Goal: Communication & Community: Answer question/provide support

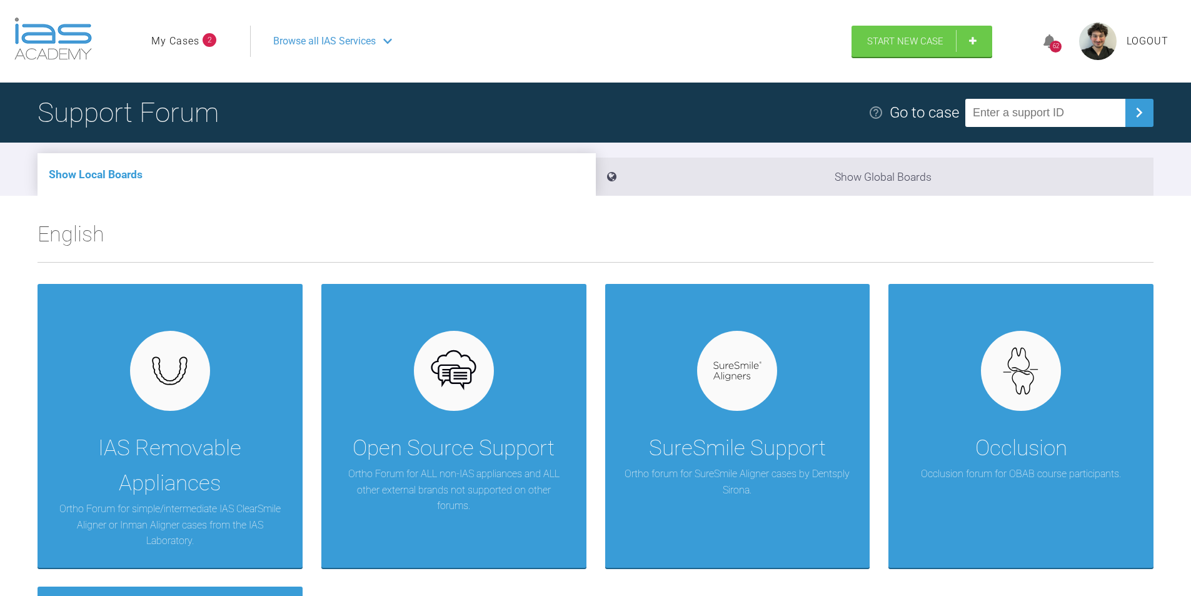
click at [196, 41] on link "My Cases" at bounding box center [175, 41] width 48 height 16
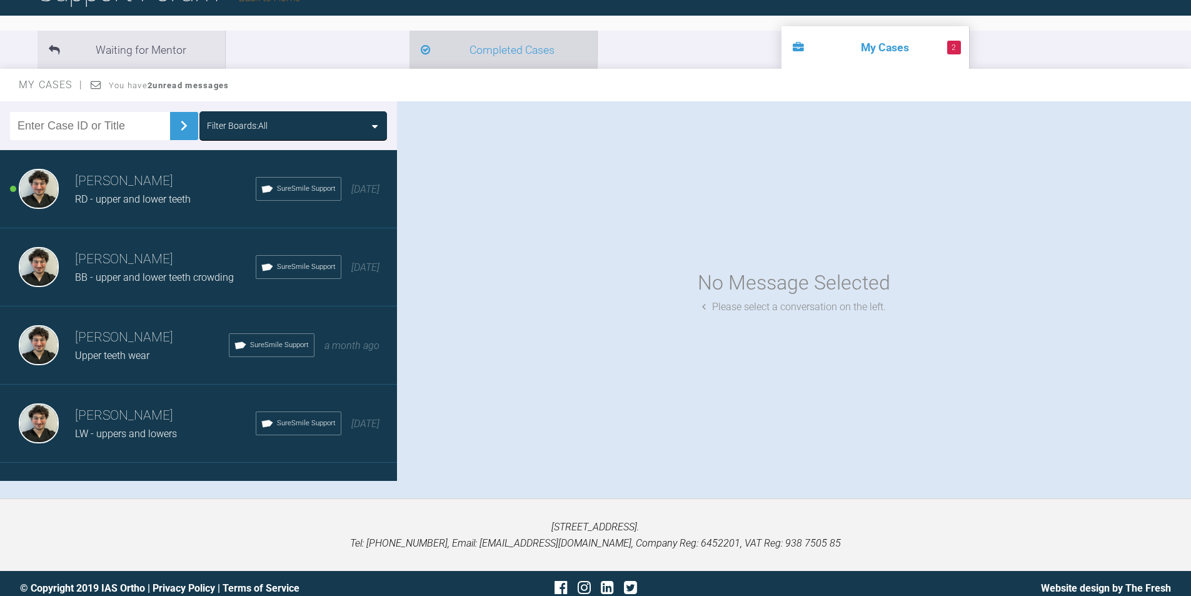
scroll to position [130, 0]
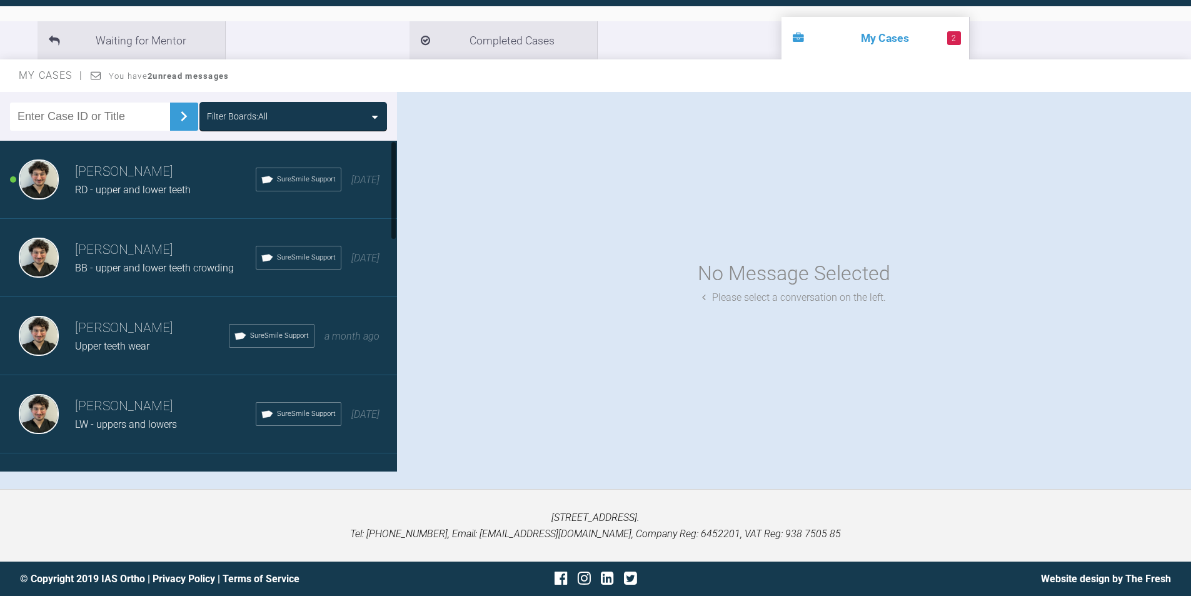
click at [139, 198] on div "RD - upper and lower teeth" at bounding box center [165, 190] width 181 height 16
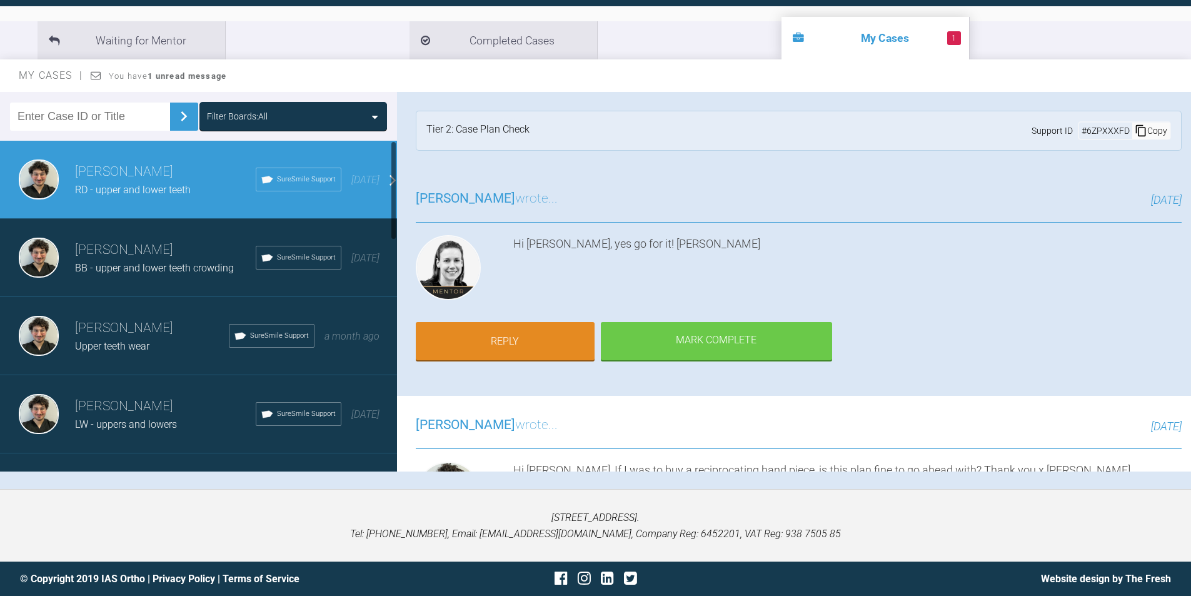
click at [141, 259] on h3 "[PERSON_NAME]" at bounding box center [165, 249] width 181 height 21
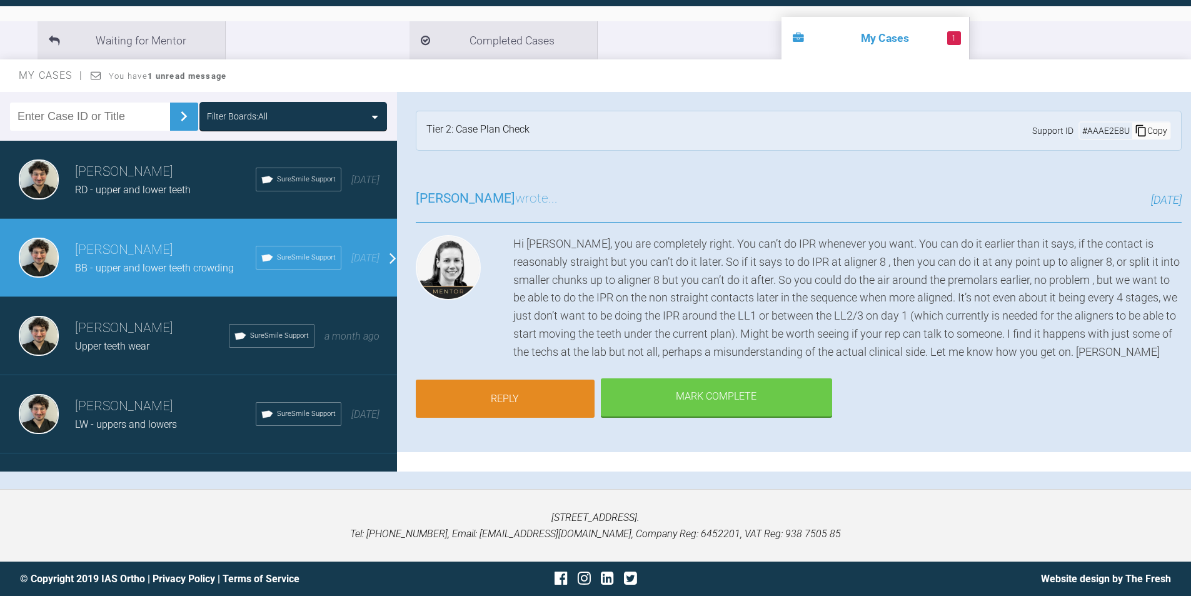
click at [507, 398] on link "Reply" at bounding box center [505, 398] width 179 height 39
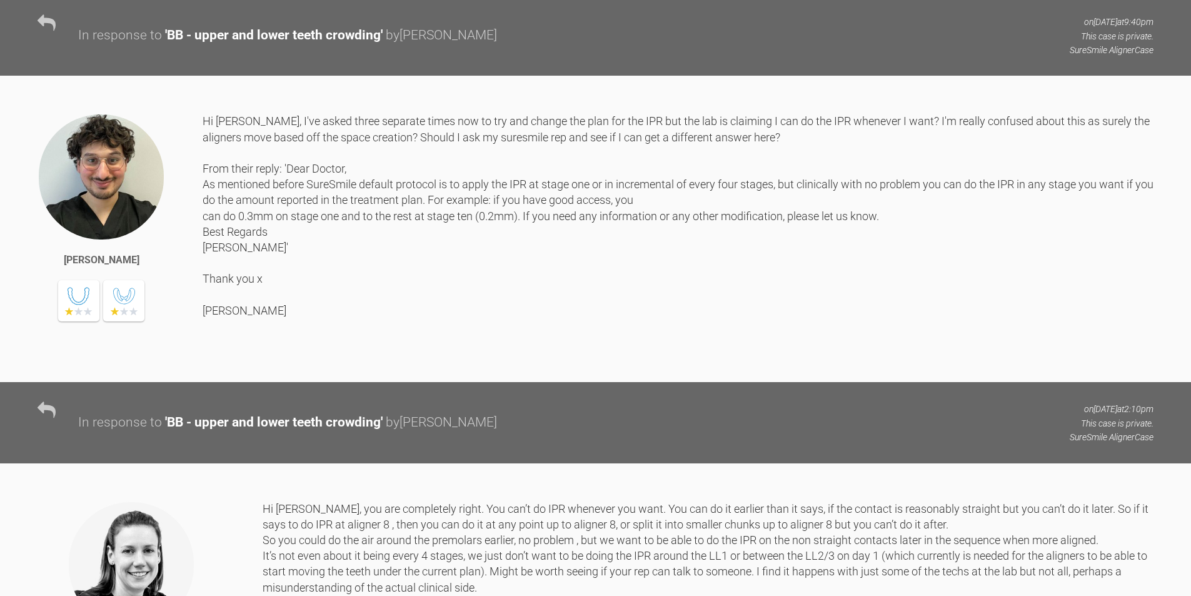
scroll to position [3303, 0]
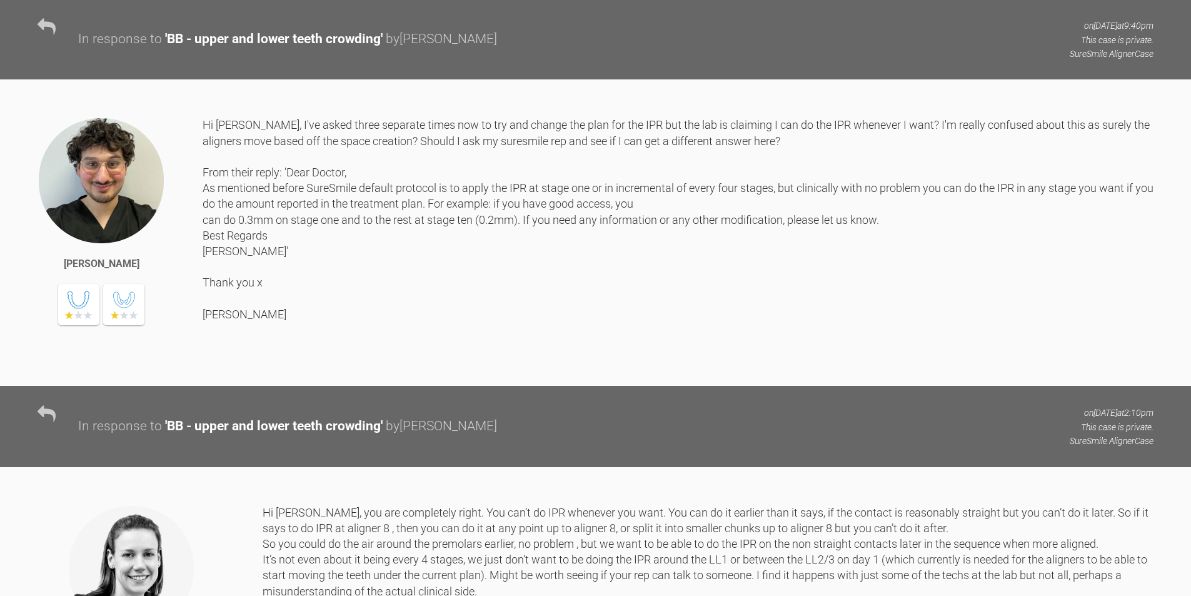
click at [583, 349] on div "Hi [PERSON_NAME], I've asked three separate times now to try and change the pla…" at bounding box center [678, 242] width 951 height 250
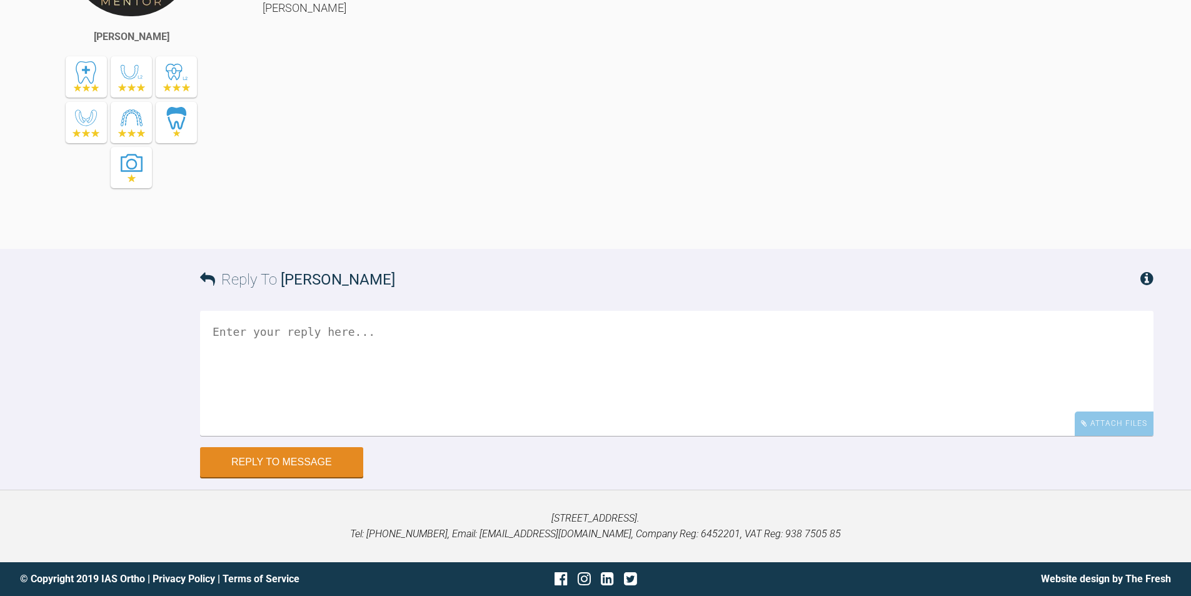
scroll to position [4119, 0]
click at [401, 339] on textarea at bounding box center [676, 373] width 953 height 125
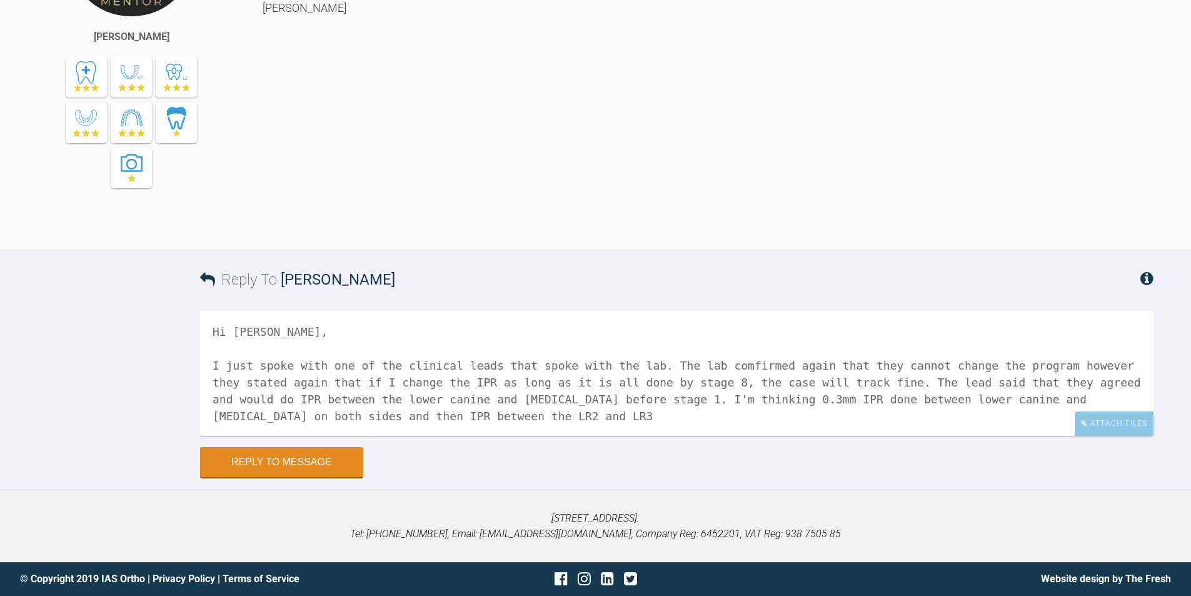
scroll to position [1, 0]
drag, startPoint x: 363, startPoint y: 415, endPoint x: 302, endPoint y: 414, distance: 61.3
click at [302, 414] on textarea "Hi [PERSON_NAME], I just spoke with one of the clinical leads that spoke with t…" at bounding box center [676, 373] width 953 height 125
drag, startPoint x: 548, startPoint y: 418, endPoint x: 497, endPoint y: 412, distance: 51.0
click at [497, 412] on textarea "Hi [PERSON_NAME], I just spoke with one of the clinical leads that spoke with t…" at bounding box center [676, 373] width 953 height 125
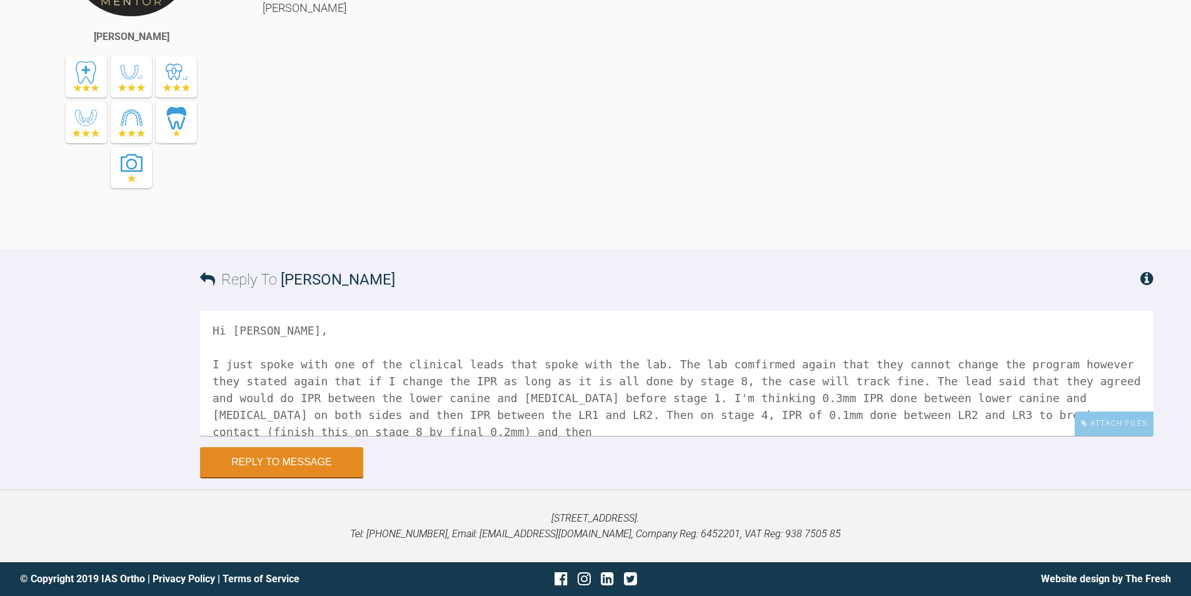
click at [705, 416] on textarea "Hi [PERSON_NAME], I just spoke with one of the clinical leads that spoke with t…" at bounding box center [676, 373] width 953 height 125
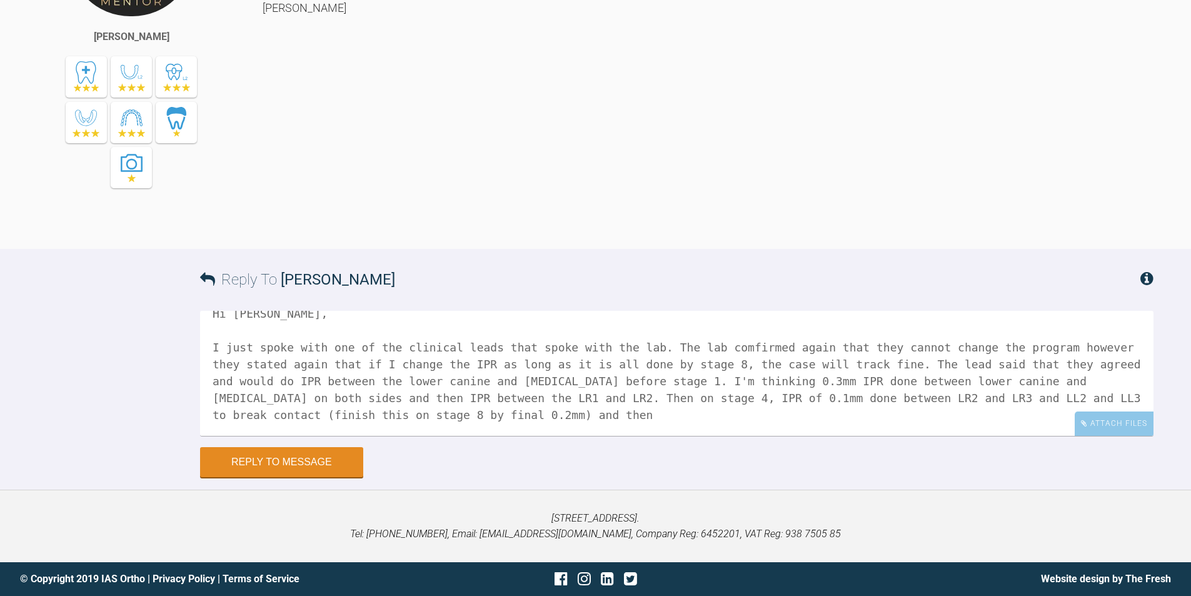
click at [353, 408] on textarea "Hi [PERSON_NAME], I just spoke with one of the clinical leads that spoke with t…" at bounding box center [676, 373] width 953 height 125
click at [340, 413] on textarea "Hi [PERSON_NAME], I just spoke with one of the clinical leads that spoke with t…" at bounding box center [676, 373] width 953 height 125
click at [518, 415] on textarea "Hi [PERSON_NAME], I just spoke with one of the clinical leads that spoke with t…" at bounding box center [676, 373] width 953 height 125
click at [283, 412] on textarea "Hi [PERSON_NAME], I just spoke with one of the clinical leads that spoke with t…" at bounding box center [676, 373] width 953 height 125
click at [429, 416] on textarea "Hi [PERSON_NAME], I just spoke with one of the clinical leads that spoke with t…" at bounding box center [676, 373] width 953 height 125
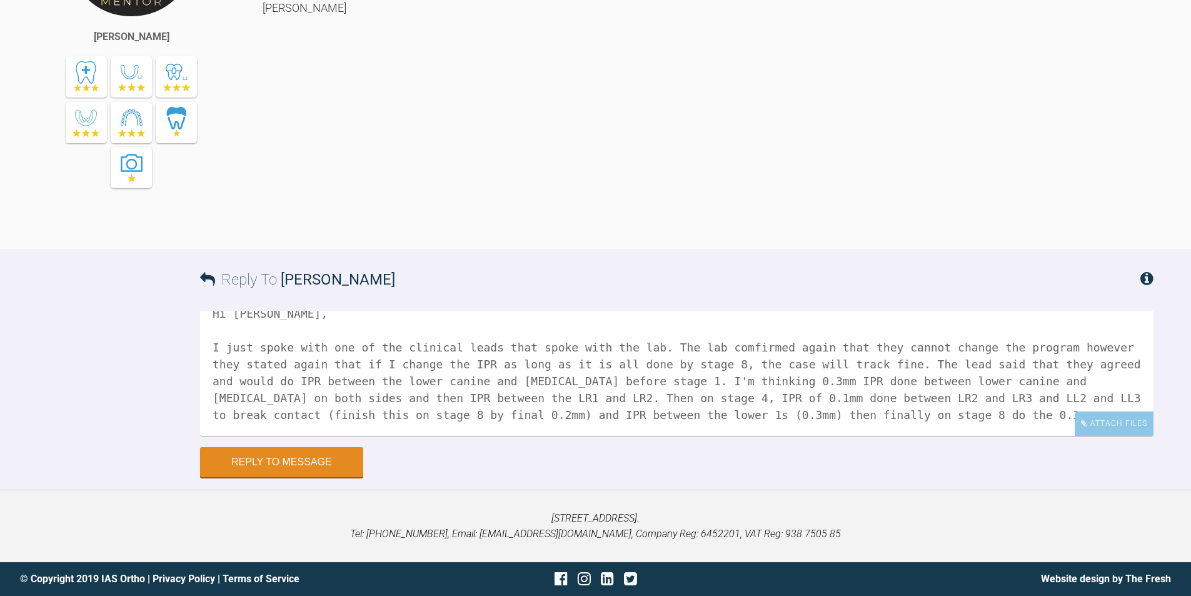
drag, startPoint x: 720, startPoint y: 414, endPoint x: 678, endPoint y: 421, distance: 41.8
click at [678, 421] on textarea "Hi [PERSON_NAME], I just spoke with one of the clinical leads that spoke with t…" at bounding box center [676, 373] width 953 height 125
click at [727, 412] on textarea "Hi [PERSON_NAME], I just spoke with one of the clinical leads that spoke with t…" at bounding box center [676, 373] width 953 height 125
click at [743, 413] on textarea "Hi [PERSON_NAME], I just spoke with one of the clinical leads that spoke with t…" at bounding box center [676, 373] width 953 height 125
click at [779, 416] on textarea "Hi [PERSON_NAME], I just spoke with one of the clinical leads that spoke with t…" at bounding box center [676, 373] width 953 height 125
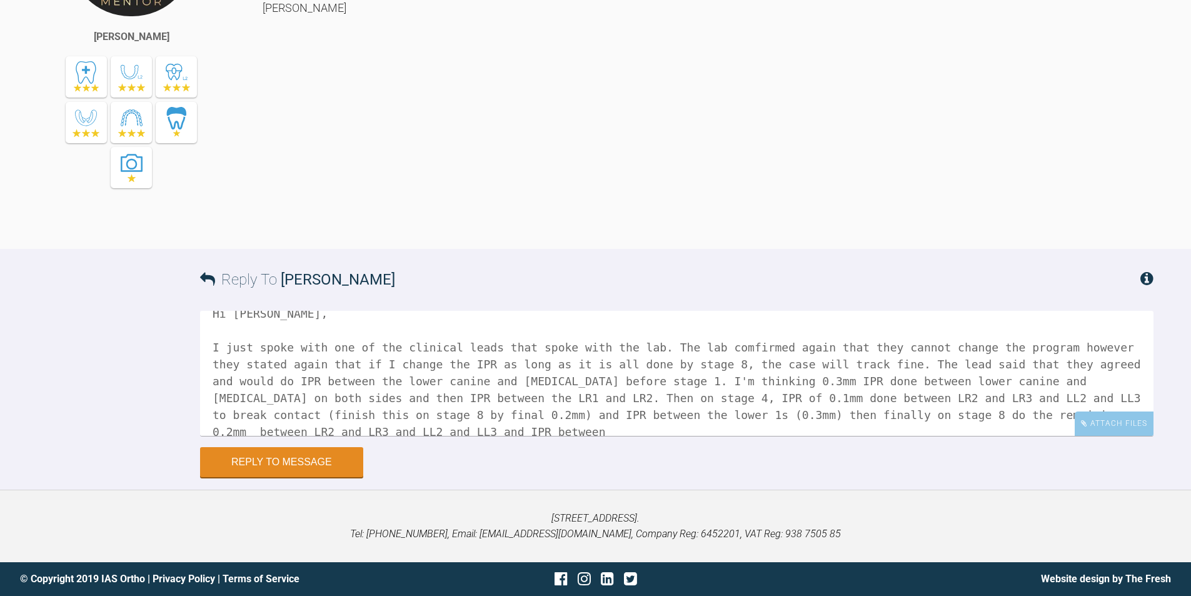
click at [573, 396] on textarea "Hi [PERSON_NAME], I just spoke with one of the clinical leads that spoke with t…" at bounding box center [676, 373] width 953 height 125
drag, startPoint x: 710, startPoint y: 392, endPoint x: 1185, endPoint y: 458, distance: 479.6
click at [1185, 458] on div "Reply To [PERSON_NAME] Hi [PERSON_NAME], I just spoke with one of the clinical …" at bounding box center [595, 363] width 1191 height 228
click at [1118, 399] on textarea "Hi [PERSON_NAME], I just spoke with one of the clinical leads that spoke with t…" at bounding box center [676, 373] width 953 height 125
click at [1120, 404] on textarea "Hi [PERSON_NAME], I just spoke with one of the clinical leads that spoke with t…" at bounding box center [676, 373] width 953 height 125
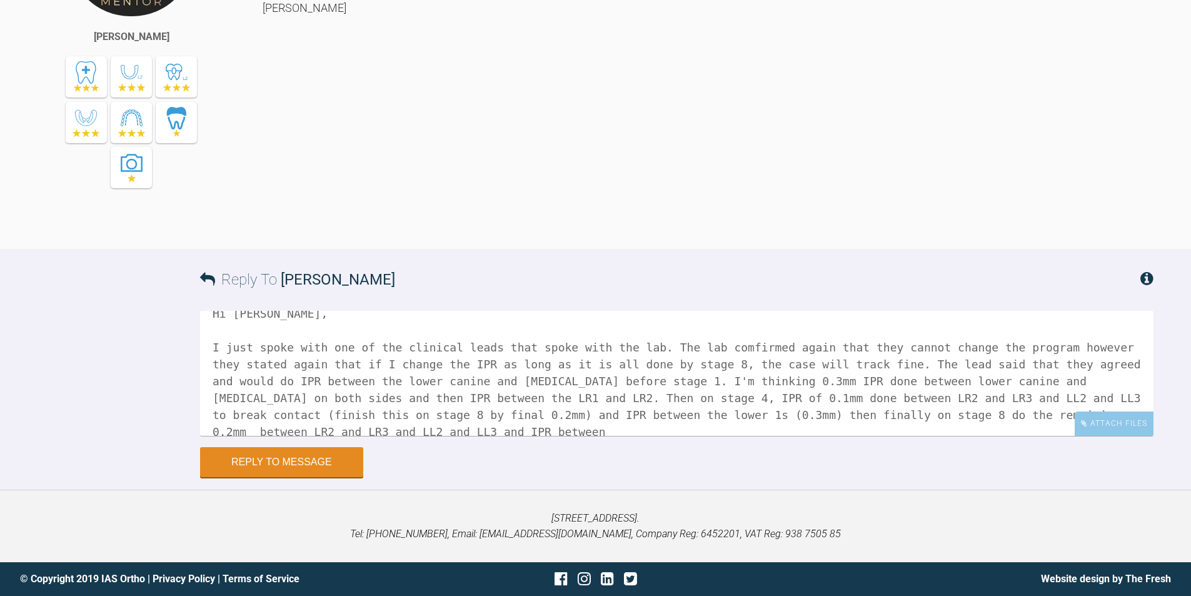
click at [1099, 406] on textarea "Hi [PERSON_NAME], I just spoke with one of the clinical leads that spoke with t…" at bounding box center [676, 373] width 953 height 125
drag, startPoint x: 561, startPoint y: 414, endPoint x: 517, endPoint y: 412, distance: 44.5
click at [517, 412] on textarea "Hi [PERSON_NAME], I just spoke with one of the clinical leads that spoke with t…" at bounding box center [676, 373] width 953 height 125
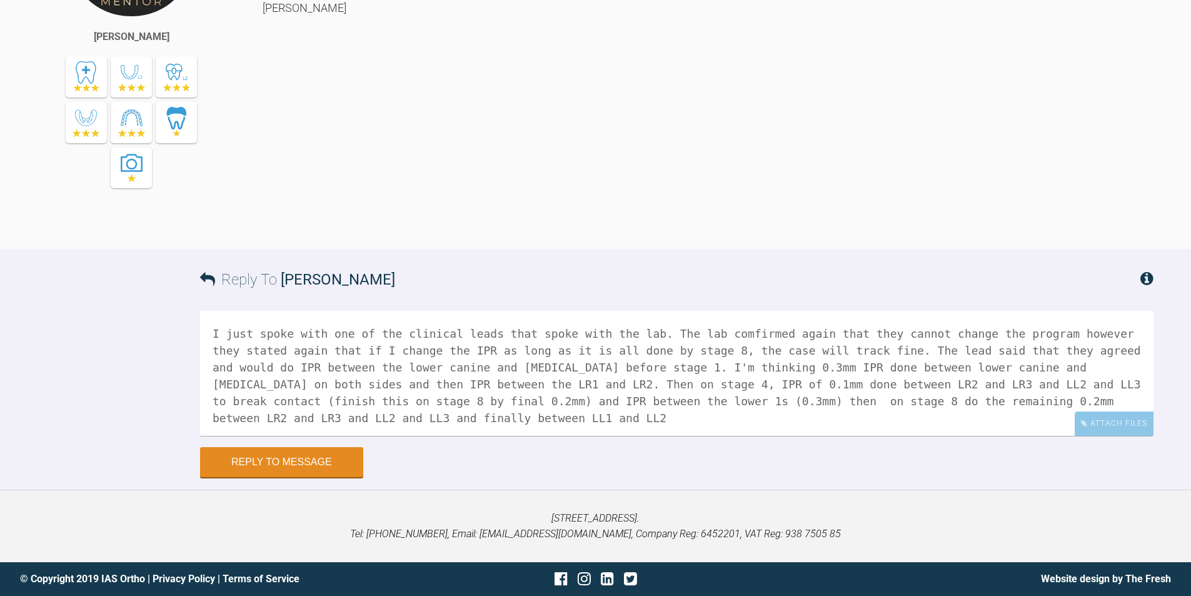
scroll to position [35, 0]
click at [447, 418] on textarea "Hi [PERSON_NAME], I just spoke with one of the clinical leads that spoke with t…" at bounding box center [676, 373] width 953 height 125
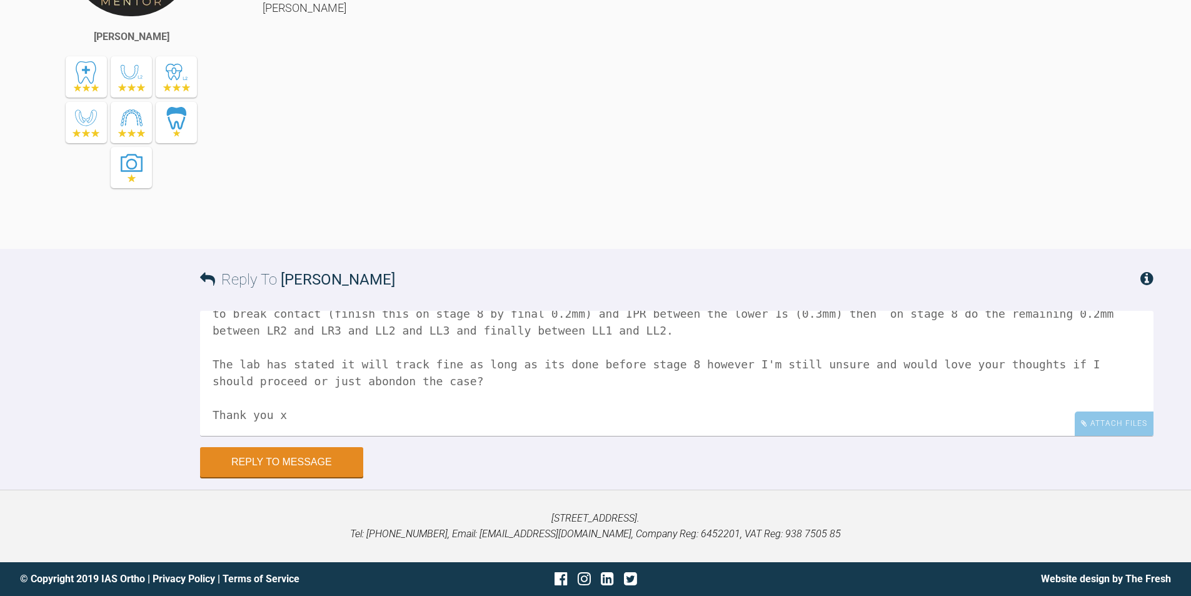
scroll to position [139, 0]
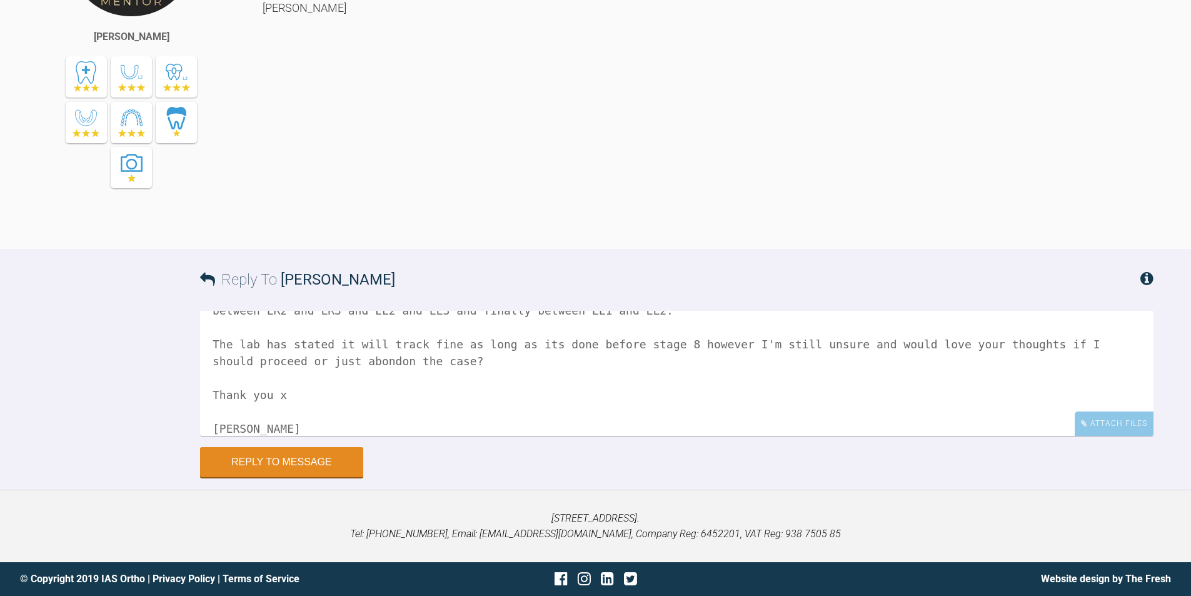
click at [274, 359] on textarea "Hi [PERSON_NAME], I just spoke with one of the clinical leads that spoke with t…" at bounding box center [676, 373] width 953 height 125
click at [274, 396] on textarea "Hi [PERSON_NAME], I just spoke with one of the clinical leads that spoke with t…" at bounding box center [676, 373] width 953 height 125
drag, startPoint x: 320, startPoint y: 395, endPoint x: 182, endPoint y: 398, distance: 138.2
click at [182, 398] on div "Reply To [PERSON_NAME] Hi [PERSON_NAME], I just spoke with one of the clinical …" at bounding box center [595, 363] width 1191 height 228
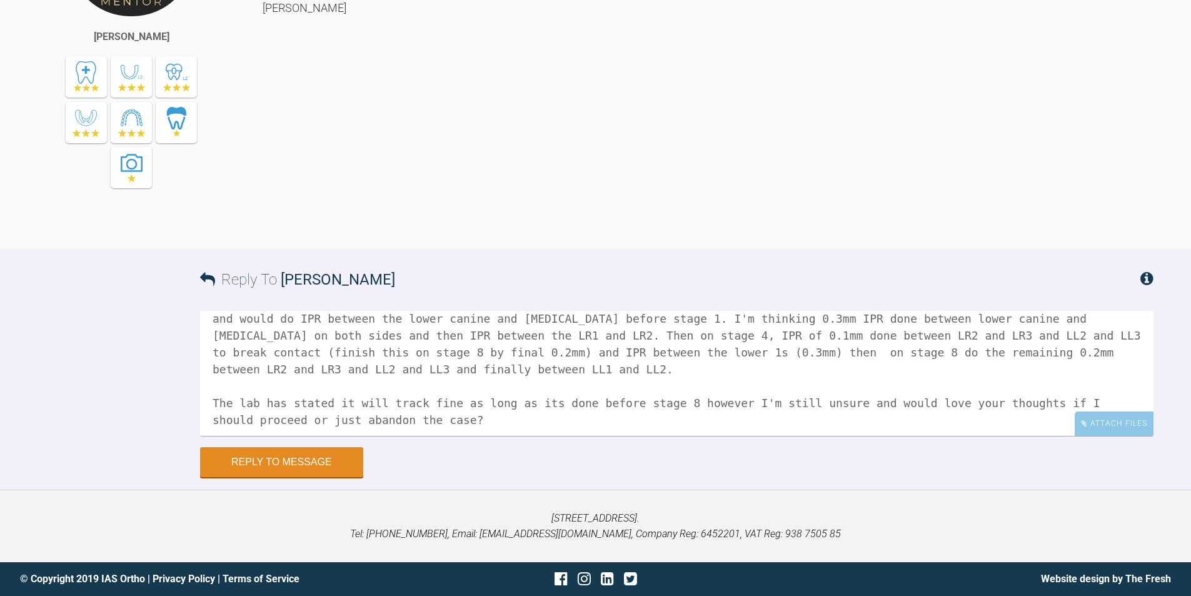
scroll to position [0, 0]
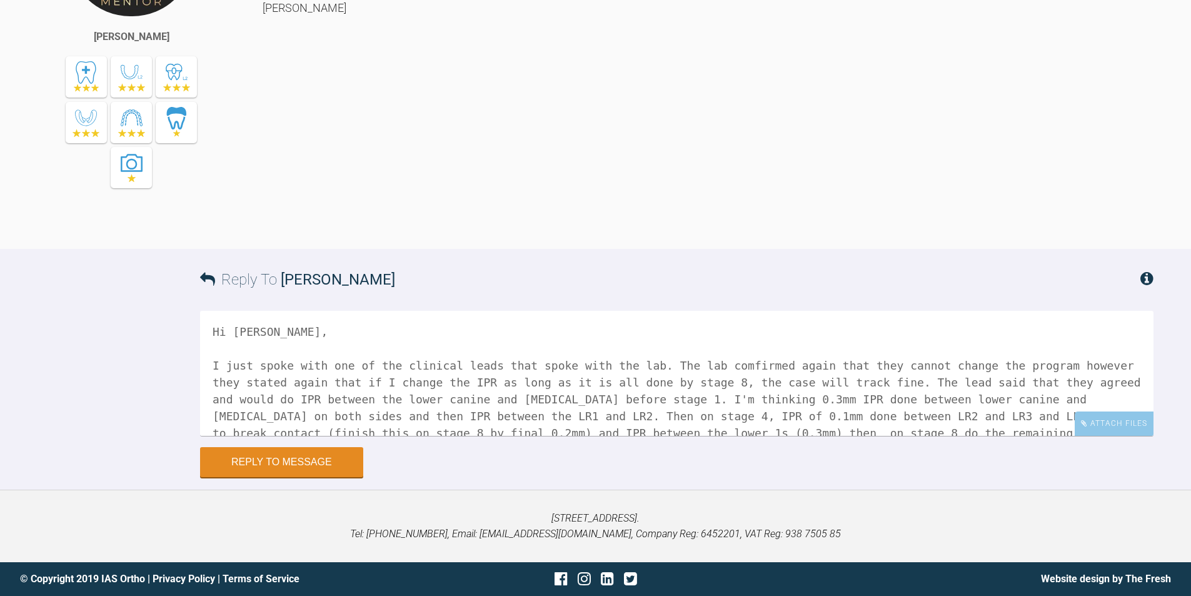
click at [239, 330] on textarea "Hi [PERSON_NAME], I just spoke with one of the clinical leads that spoke with t…" at bounding box center [676, 373] width 953 height 125
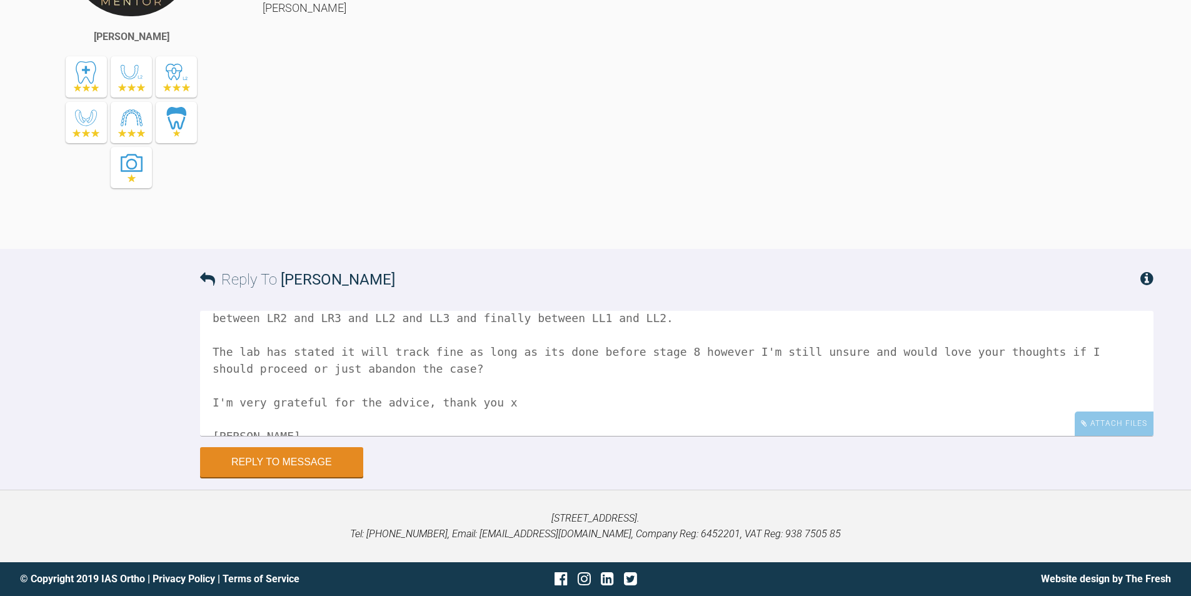
scroll to position [153, 0]
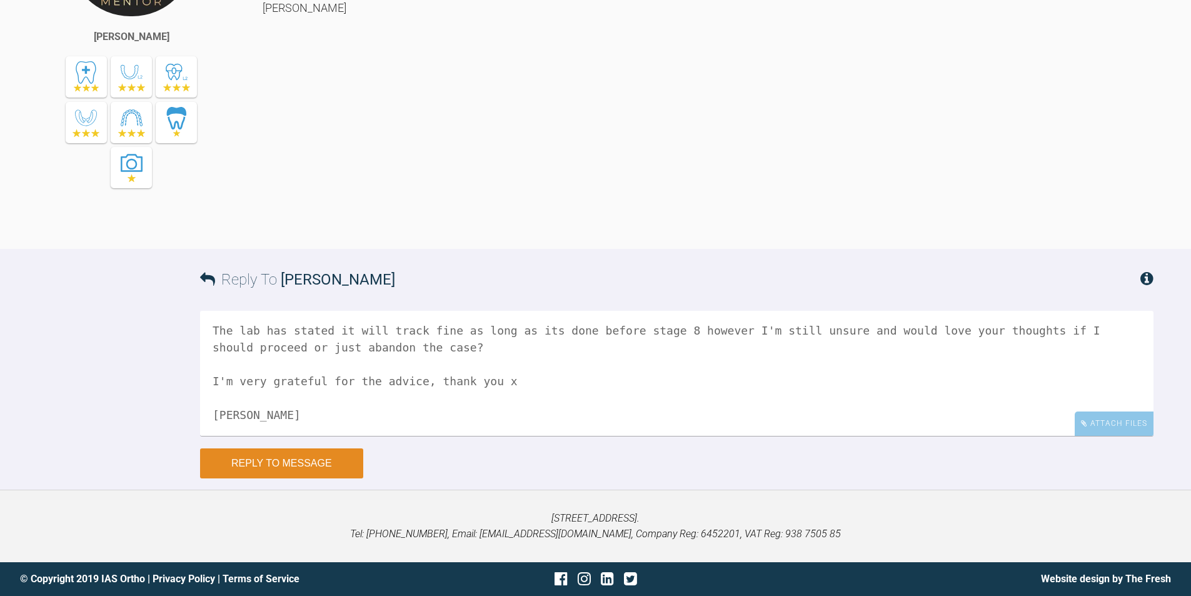
type textarea "Hi [PERSON_NAME], I just spoke with one of the clinical leads that spoke with t…"
click at [273, 464] on button "Reply to Message" at bounding box center [281, 463] width 163 height 30
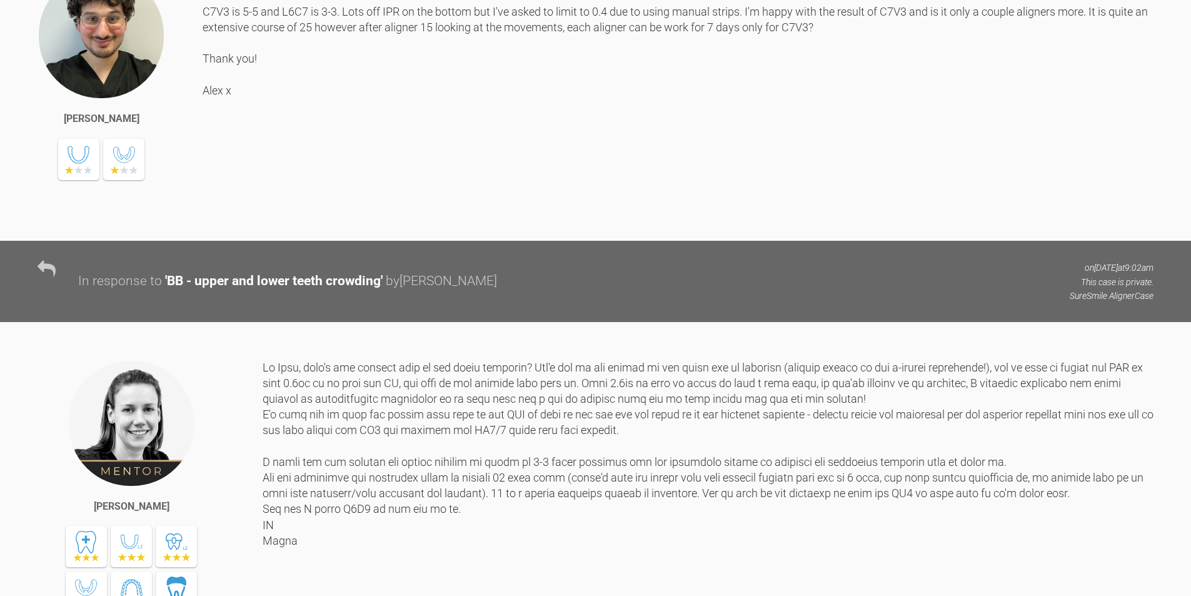
scroll to position [0, 0]
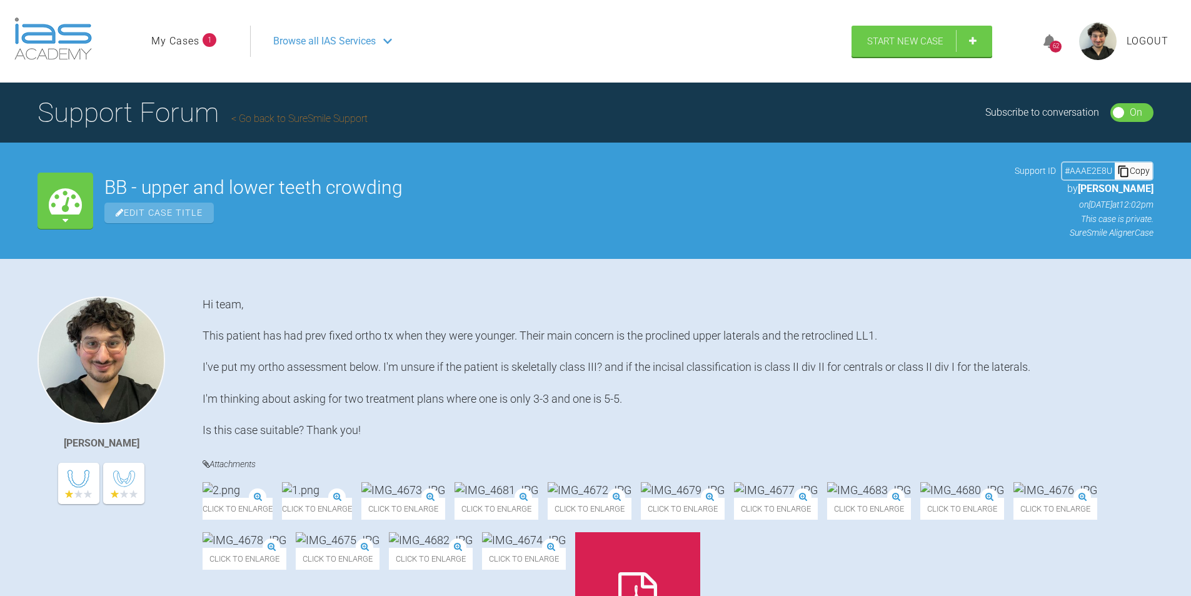
click at [168, 57] on nav "My Cases 1 Logout Browse all IAS Services" at bounding box center [495, 41] width 711 height 54
click at [171, 44] on link "My Cases" at bounding box center [175, 41] width 48 height 16
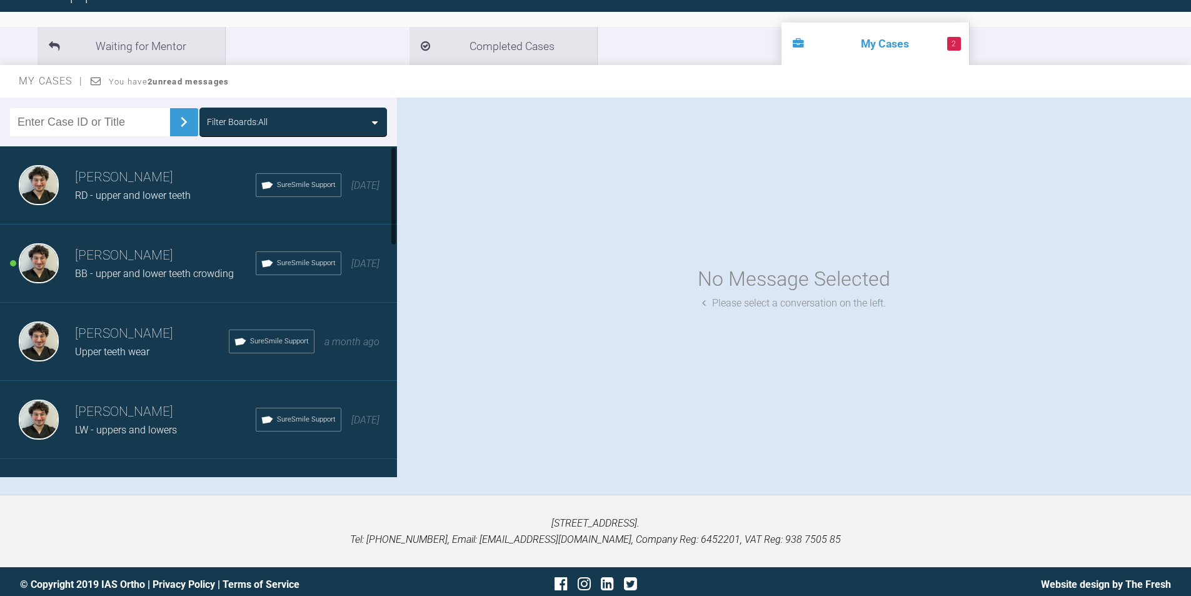
scroll to position [125, 0]
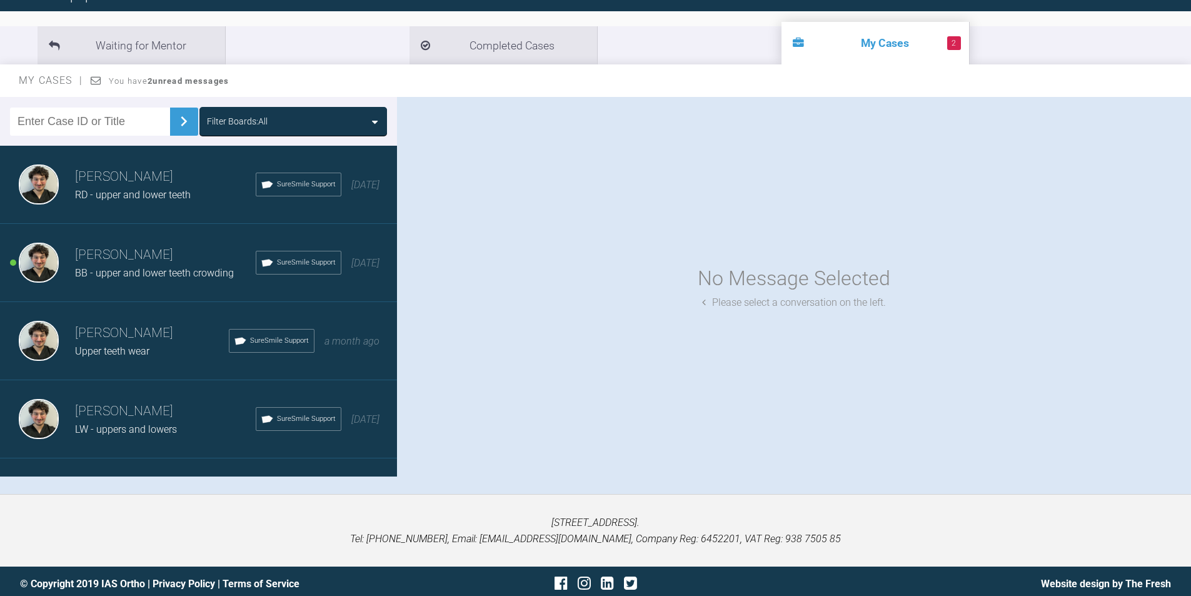
click at [144, 196] on span "RD - upper and lower teeth" at bounding box center [133, 195] width 116 height 12
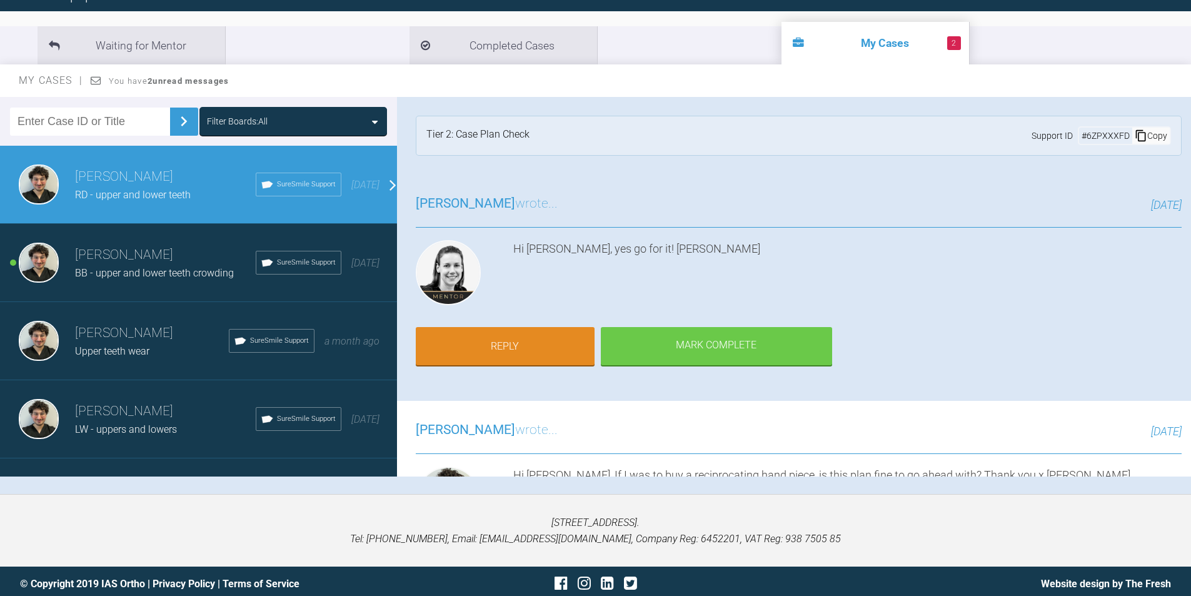
click at [173, 267] on span "BB - upper and lower teeth crowding" at bounding box center [154, 273] width 159 height 12
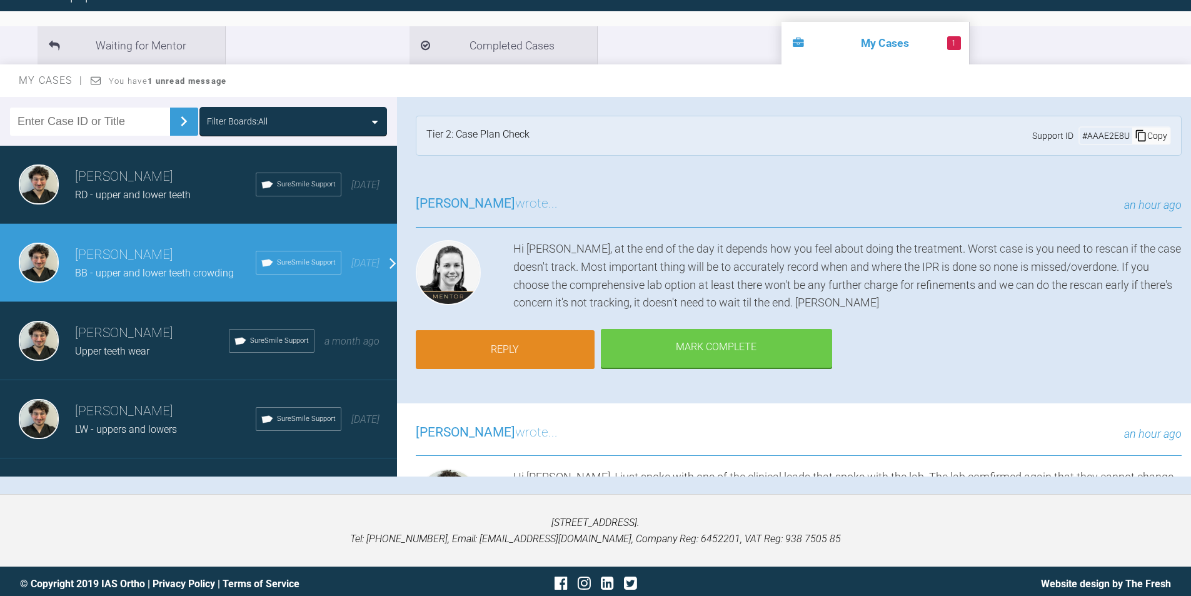
click at [525, 348] on link "Reply" at bounding box center [505, 349] width 179 height 39
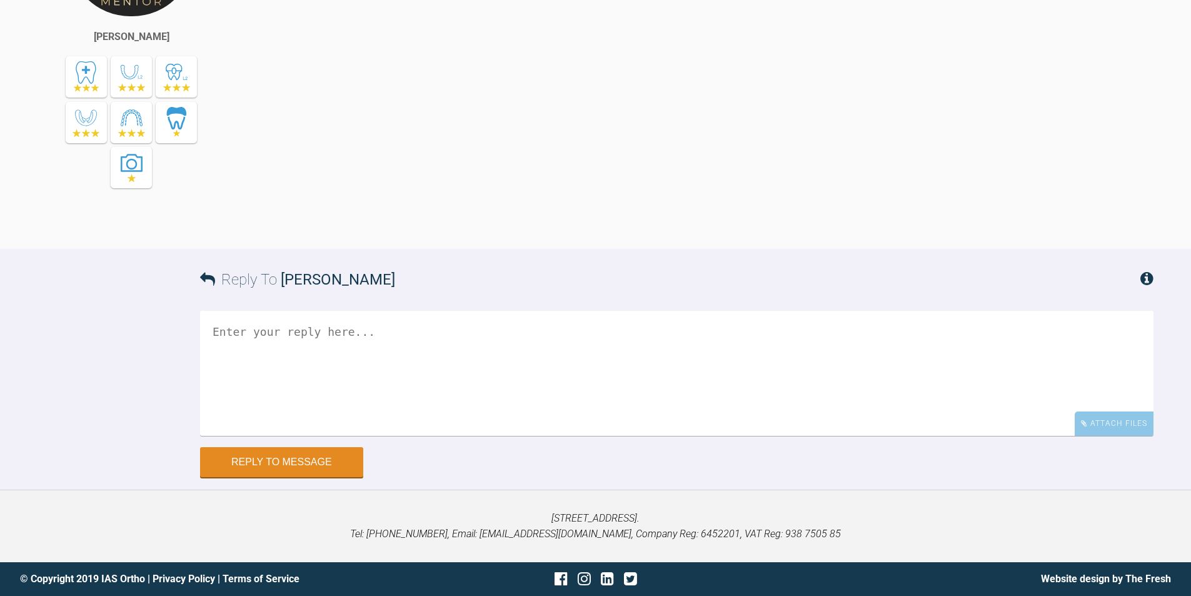
click at [483, 351] on textarea at bounding box center [676, 373] width 953 height 125
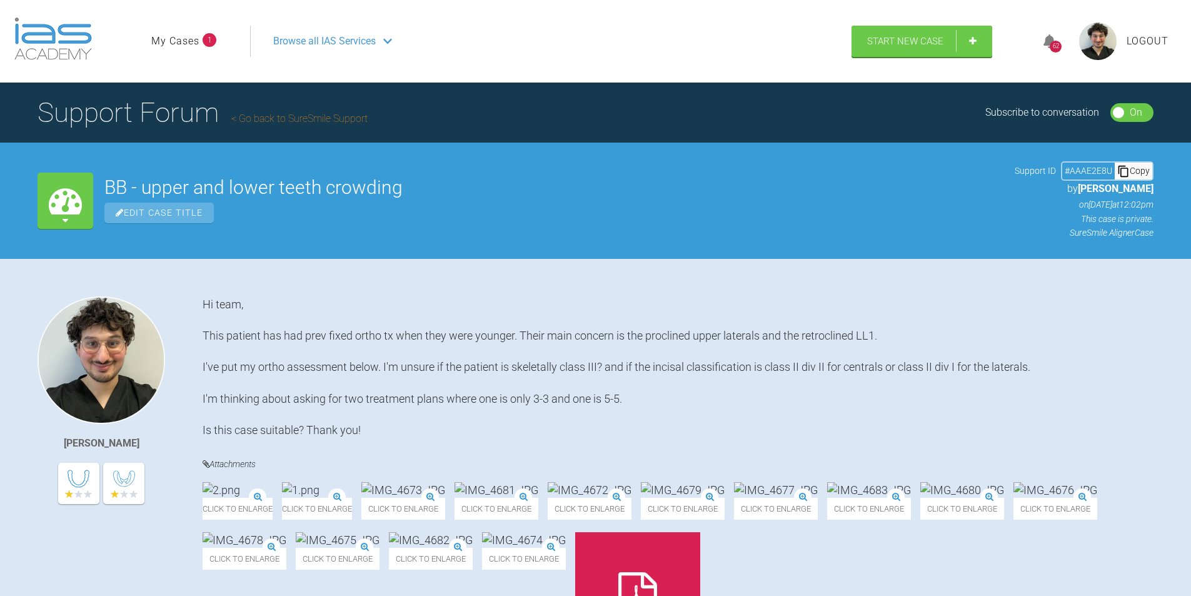
click at [187, 42] on link "My Cases" at bounding box center [175, 41] width 48 height 16
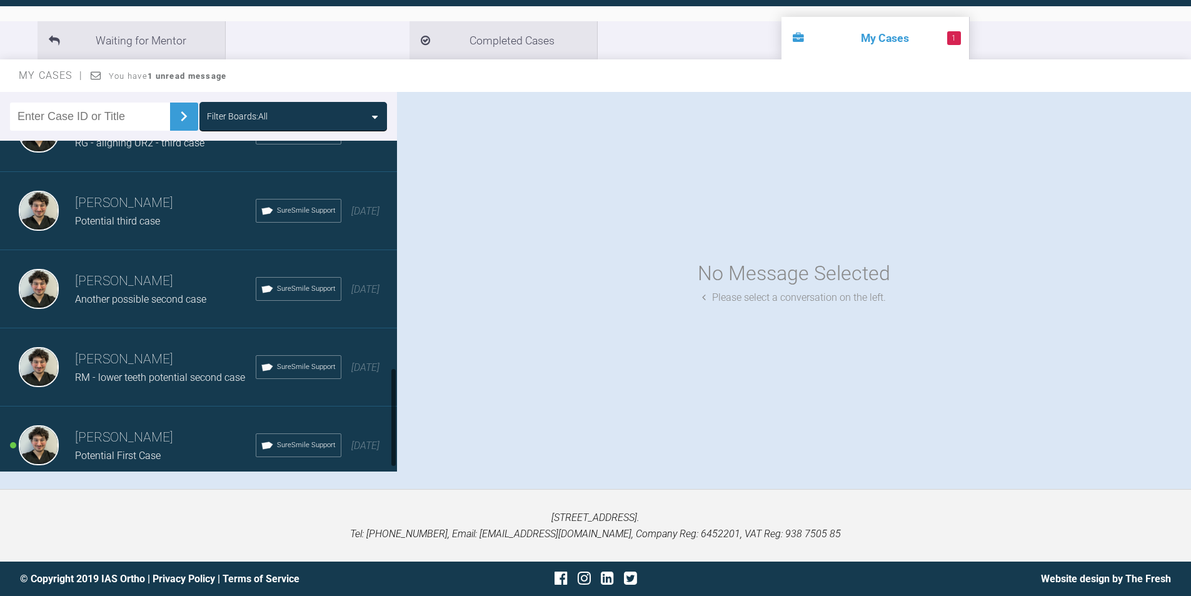
scroll to position [763, 0]
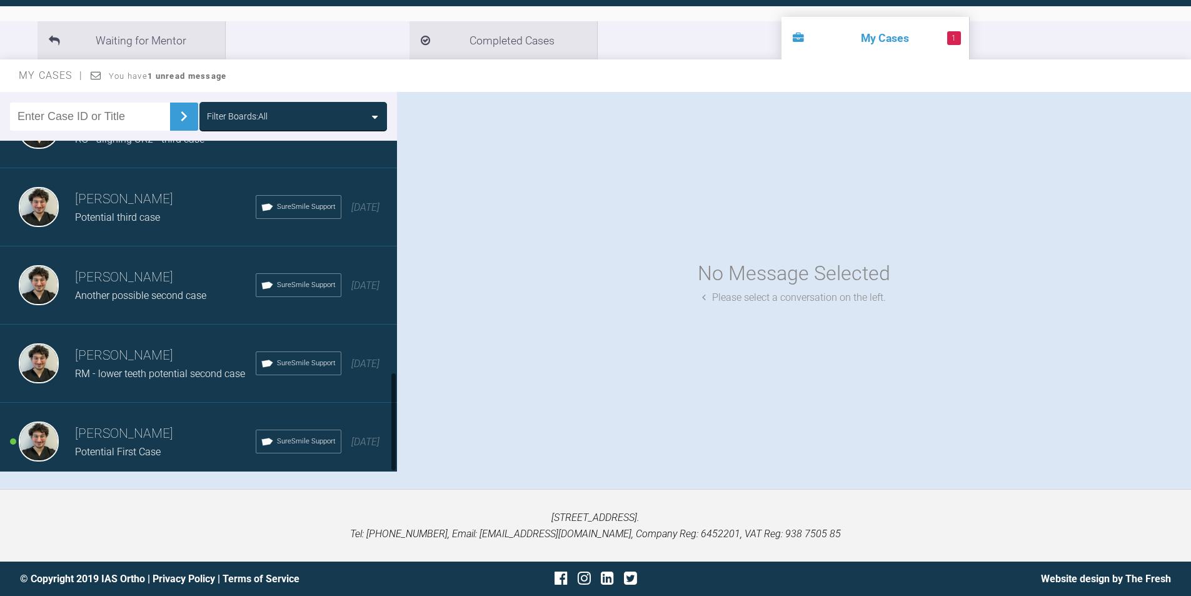
click at [111, 424] on h3 "[PERSON_NAME]" at bounding box center [165, 433] width 181 height 21
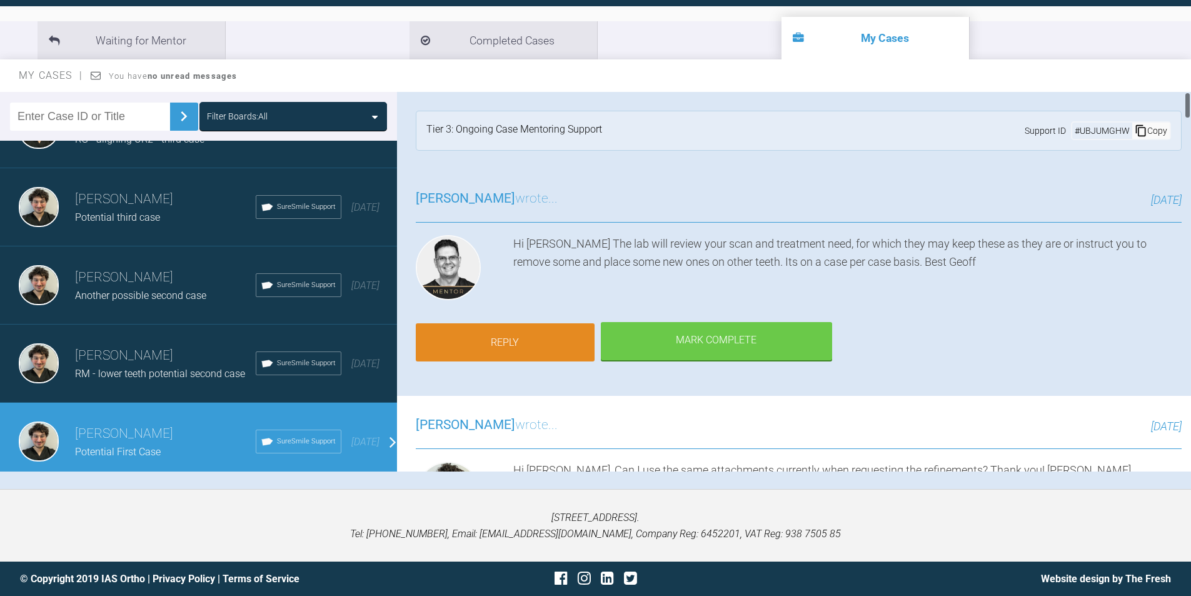
click at [548, 344] on link "Reply" at bounding box center [505, 342] width 179 height 39
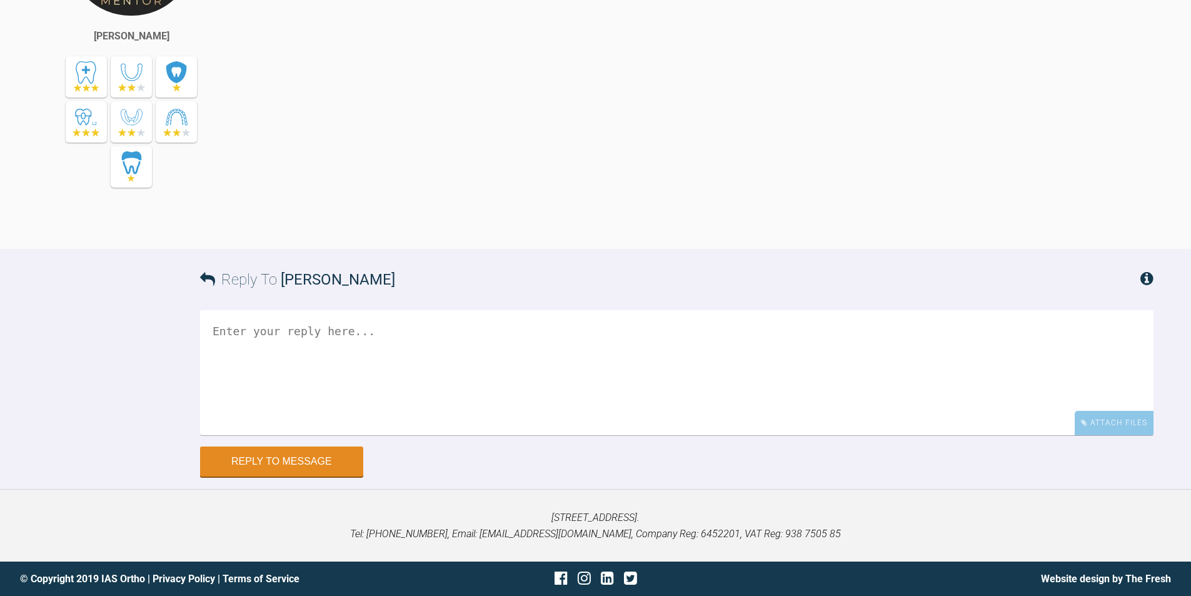
scroll to position [11319, 0]
click at [428, 360] on textarea at bounding box center [676, 372] width 953 height 125
click at [356, 392] on textarea "Hi [PERSON_NAME], When ordering the refinements, do I need new photos and a new…" at bounding box center [676, 372] width 953 height 125
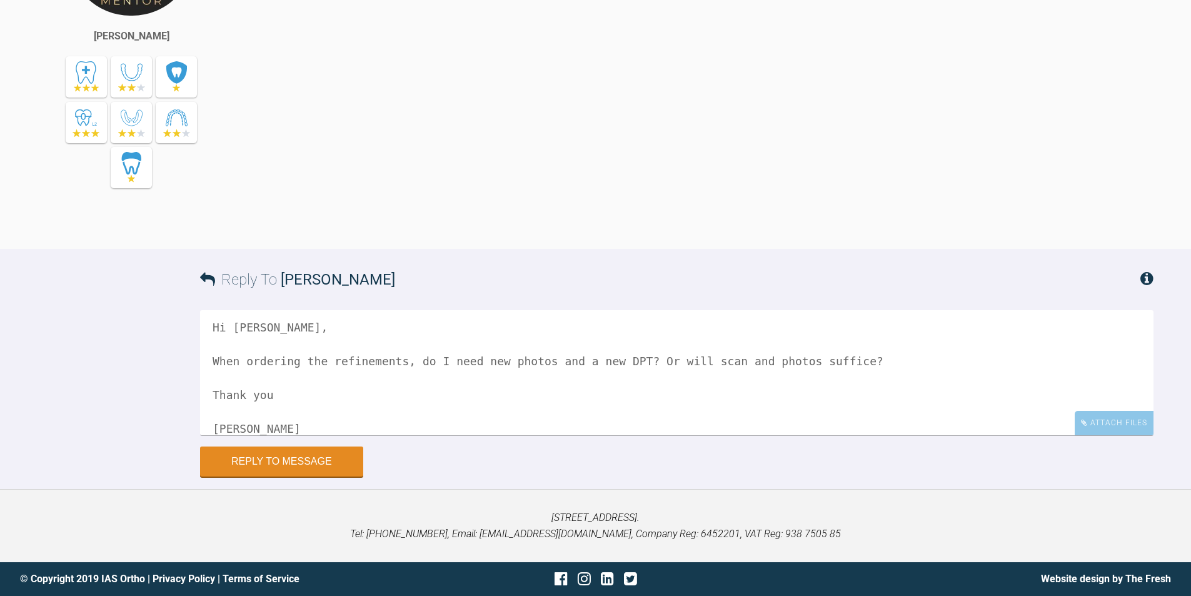
click at [326, 403] on textarea "Hi [PERSON_NAME], When ordering the refinements, do I need new photos and a new…" at bounding box center [676, 372] width 953 height 125
type textarea "Hi [PERSON_NAME], When ordering the refinements, do I need new photos and a new…"
click at [300, 458] on button "Reply to Message" at bounding box center [281, 463] width 163 height 30
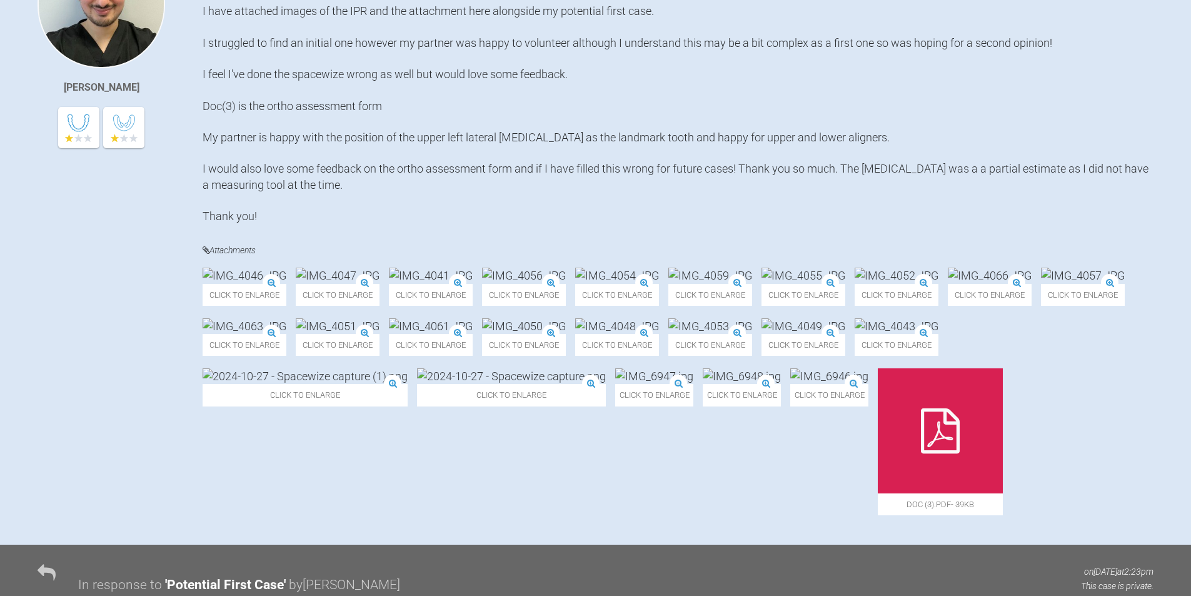
scroll to position [0, 0]
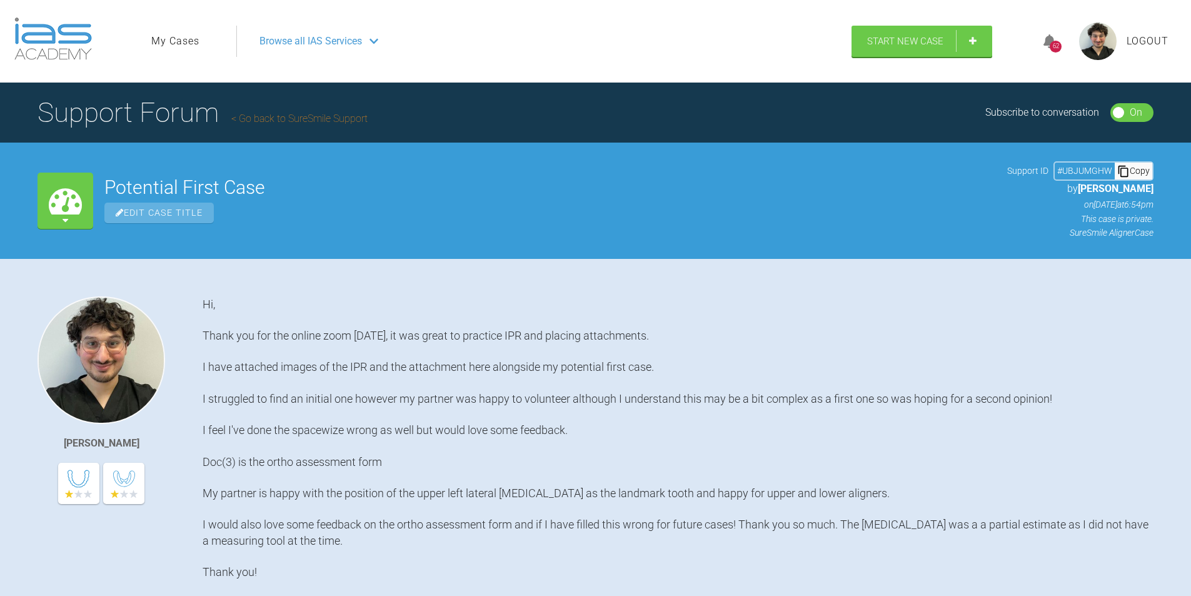
click at [42, 49] on img at bounding box center [53, 39] width 78 height 43
